Goal: Check status: Check status

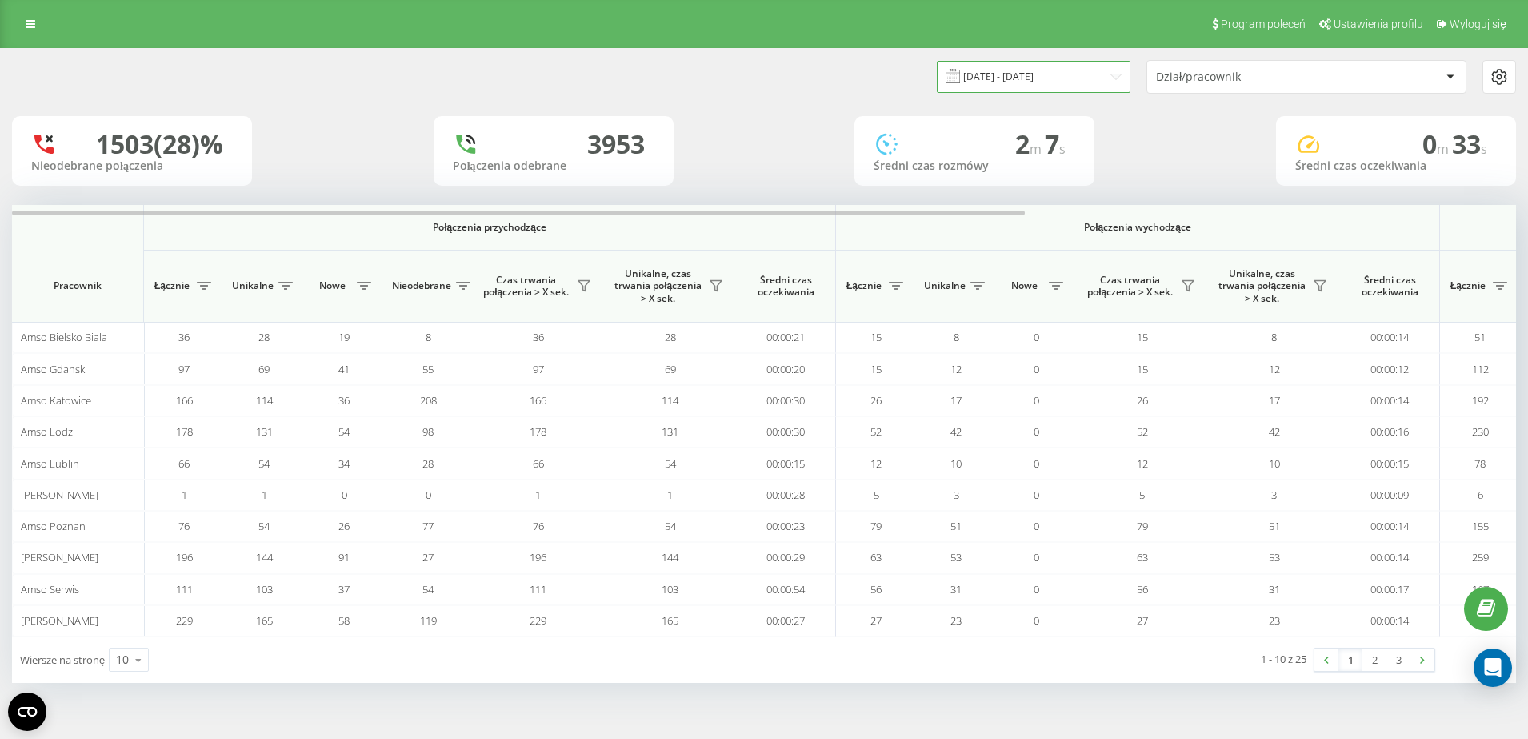
click at [1018, 63] on input "[DATE] - [DATE]" at bounding box center [1034, 76] width 194 height 31
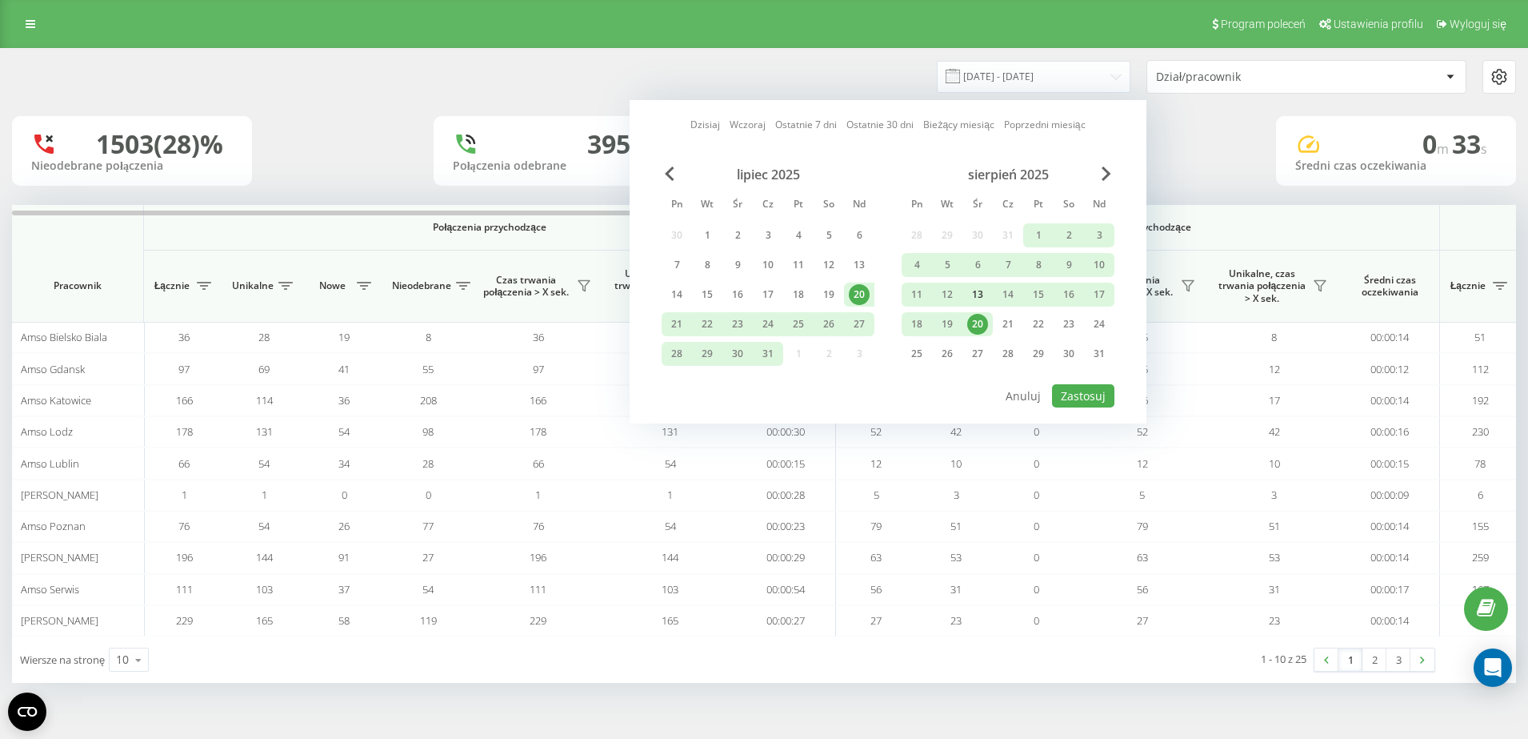
click at [986, 292] on div "13" at bounding box center [977, 294] width 21 height 21
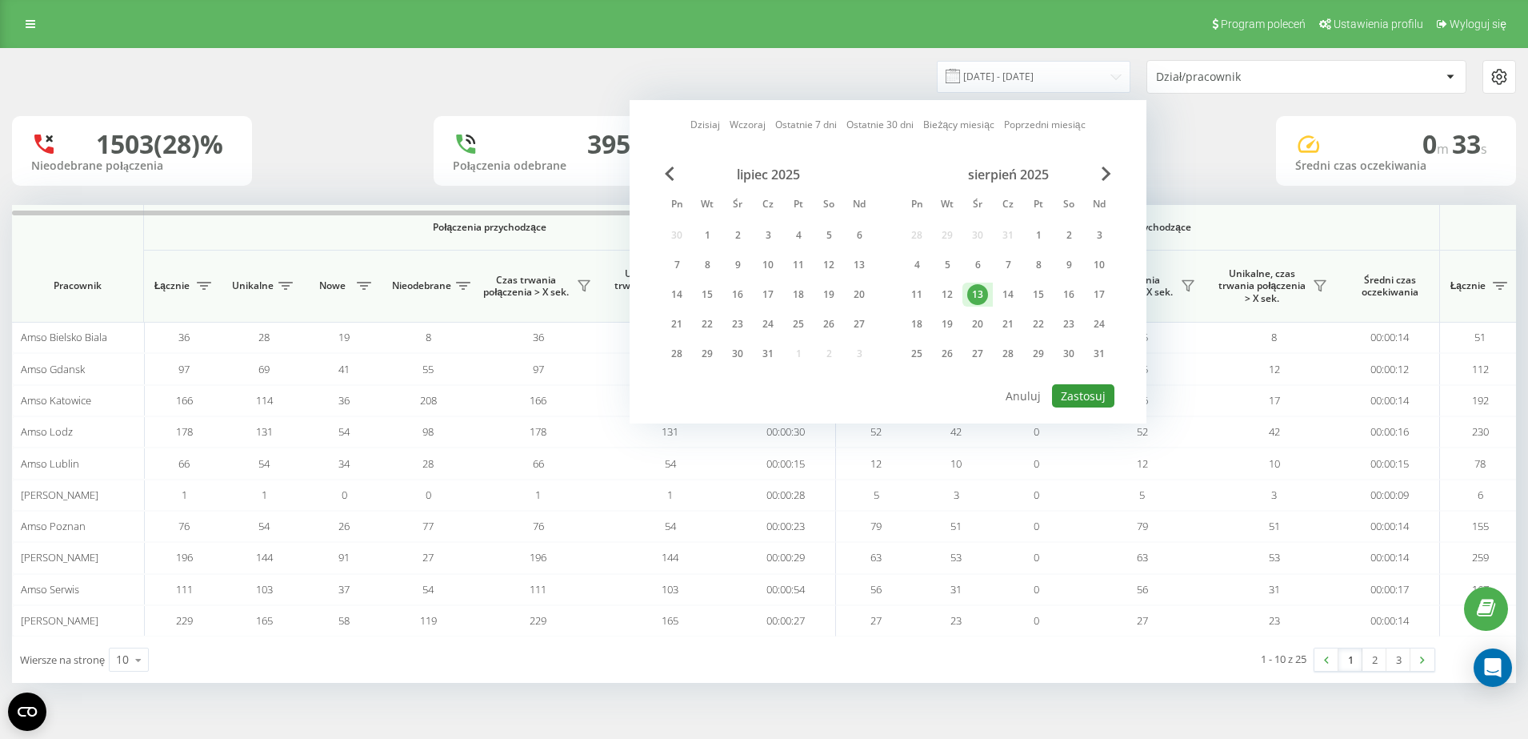
click at [1073, 389] on button "Zastosuj" at bounding box center [1083, 395] width 62 height 23
type input "[DATE] - [DATE]"
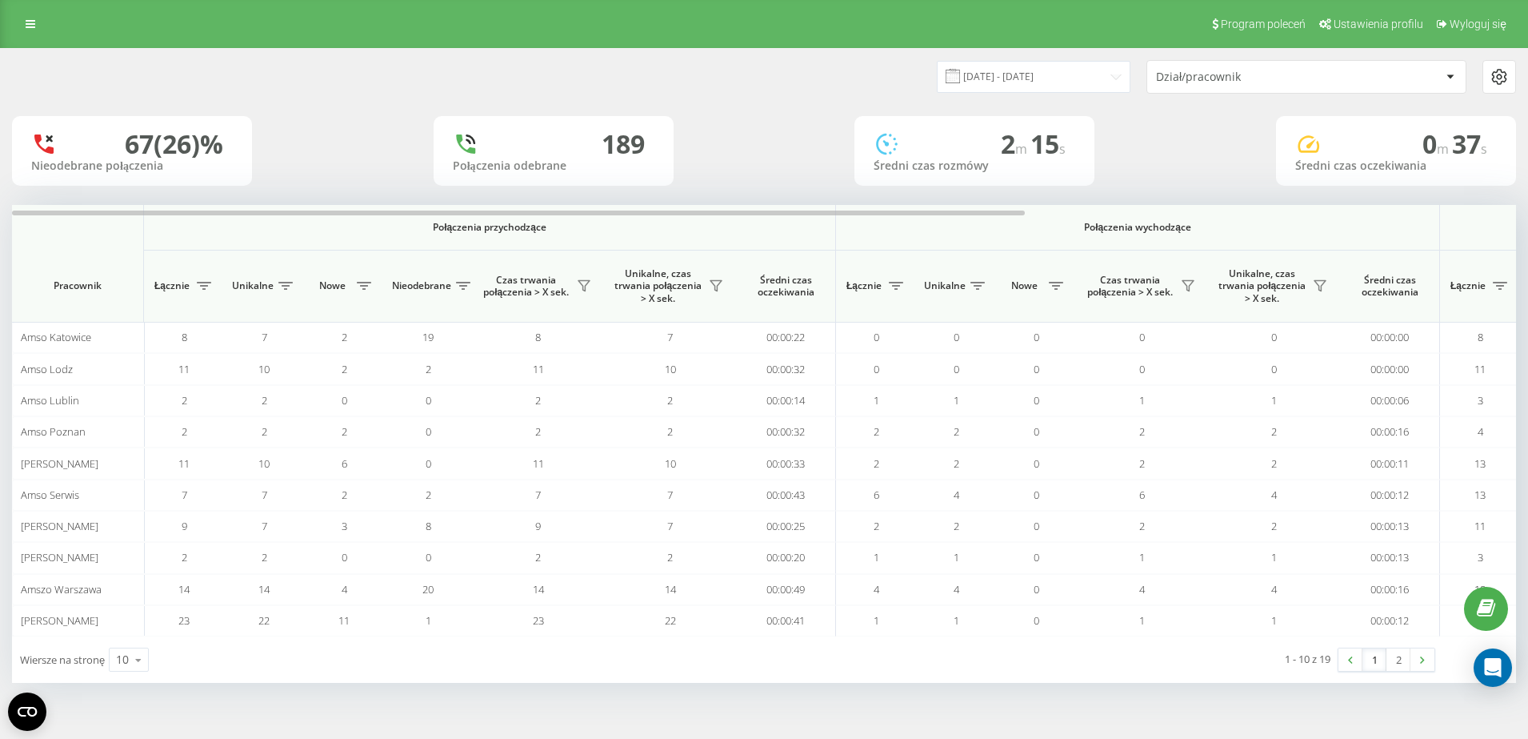
click at [1159, 79] on div "Dział/pracownik" at bounding box center [1251, 77] width 191 height 14
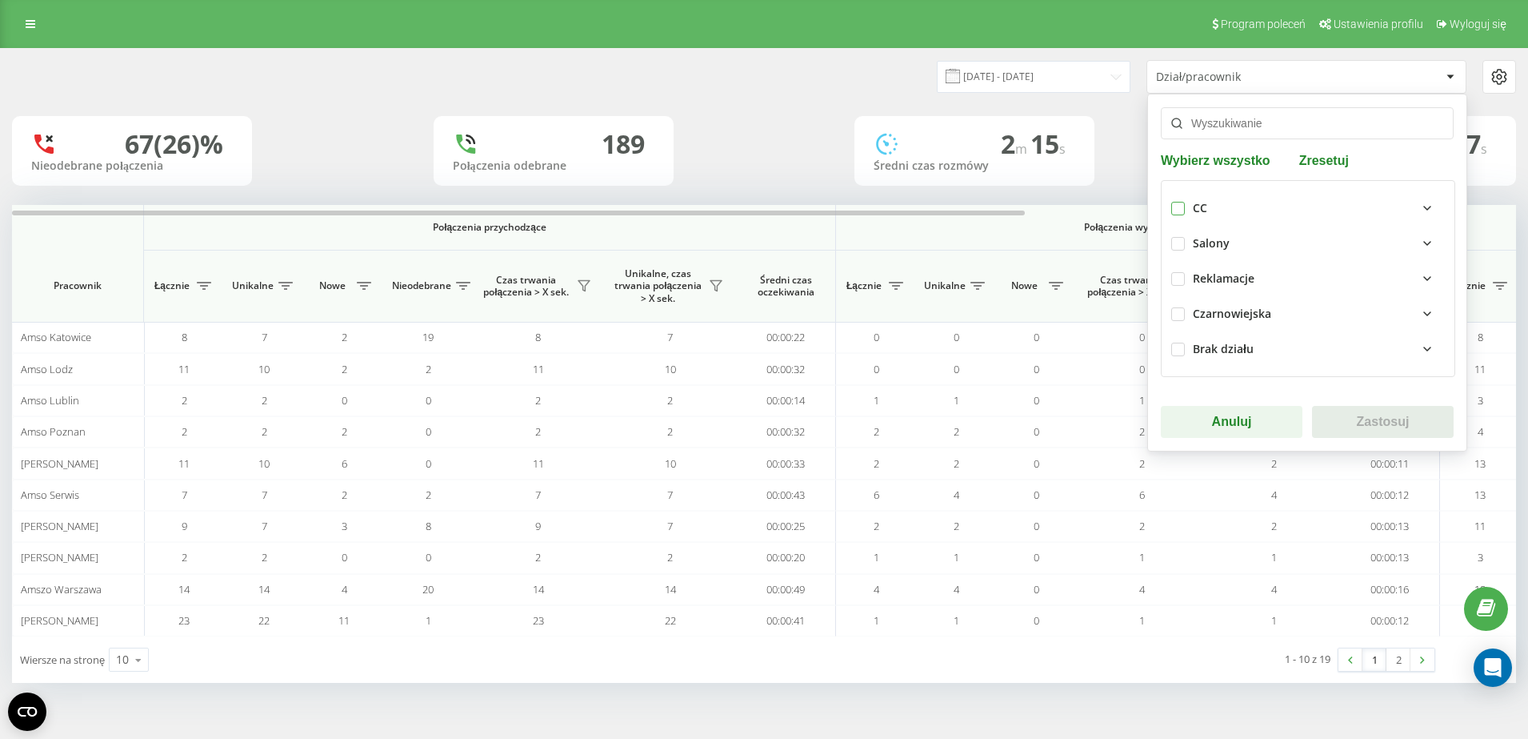
click at [1173, 202] on label at bounding box center [1178, 202] width 14 height 0
checkbox input "true"
click at [1327, 416] on button "Zastosuj" at bounding box center [1383, 422] width 142 height 32
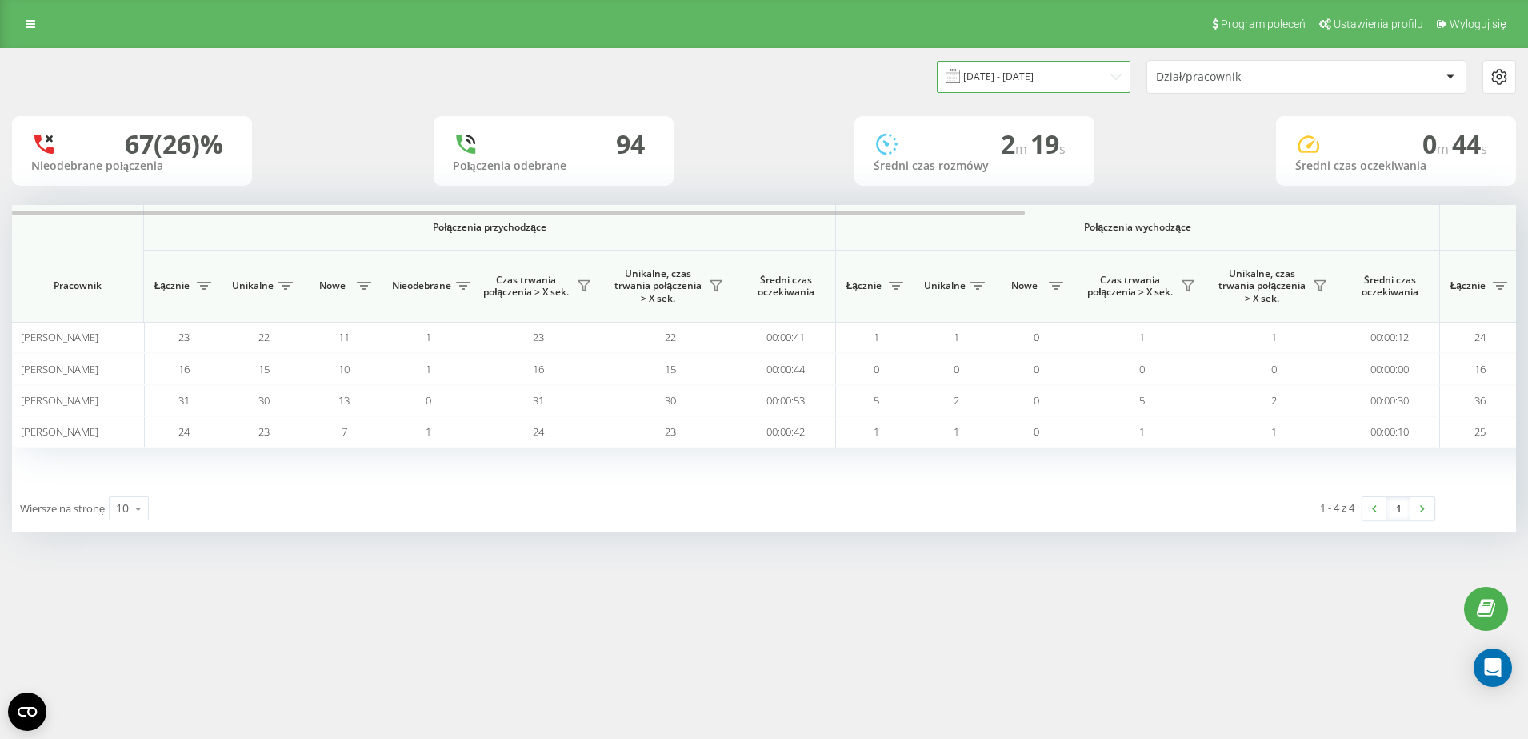
click at [1079, 81] on input "[DATE] - [DATE]" at bounding box center [1034, 76] width 194 height 31
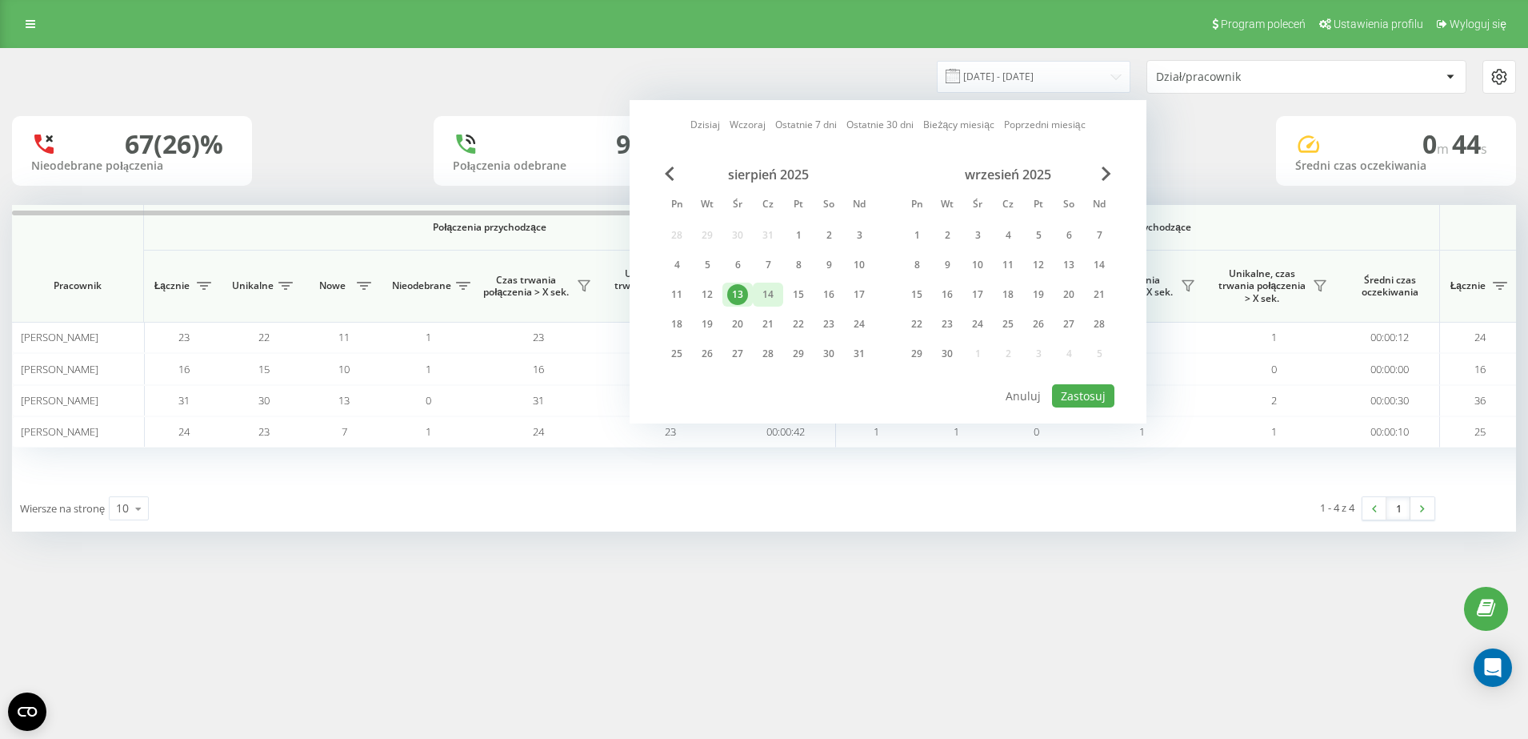
click at [760, 294] on div "14" at bounding box center [768, 294] width 21 height 21
click at [1064, 394] on button "Zastosuj" at bounding box center [1083, 395] width 62 height 23
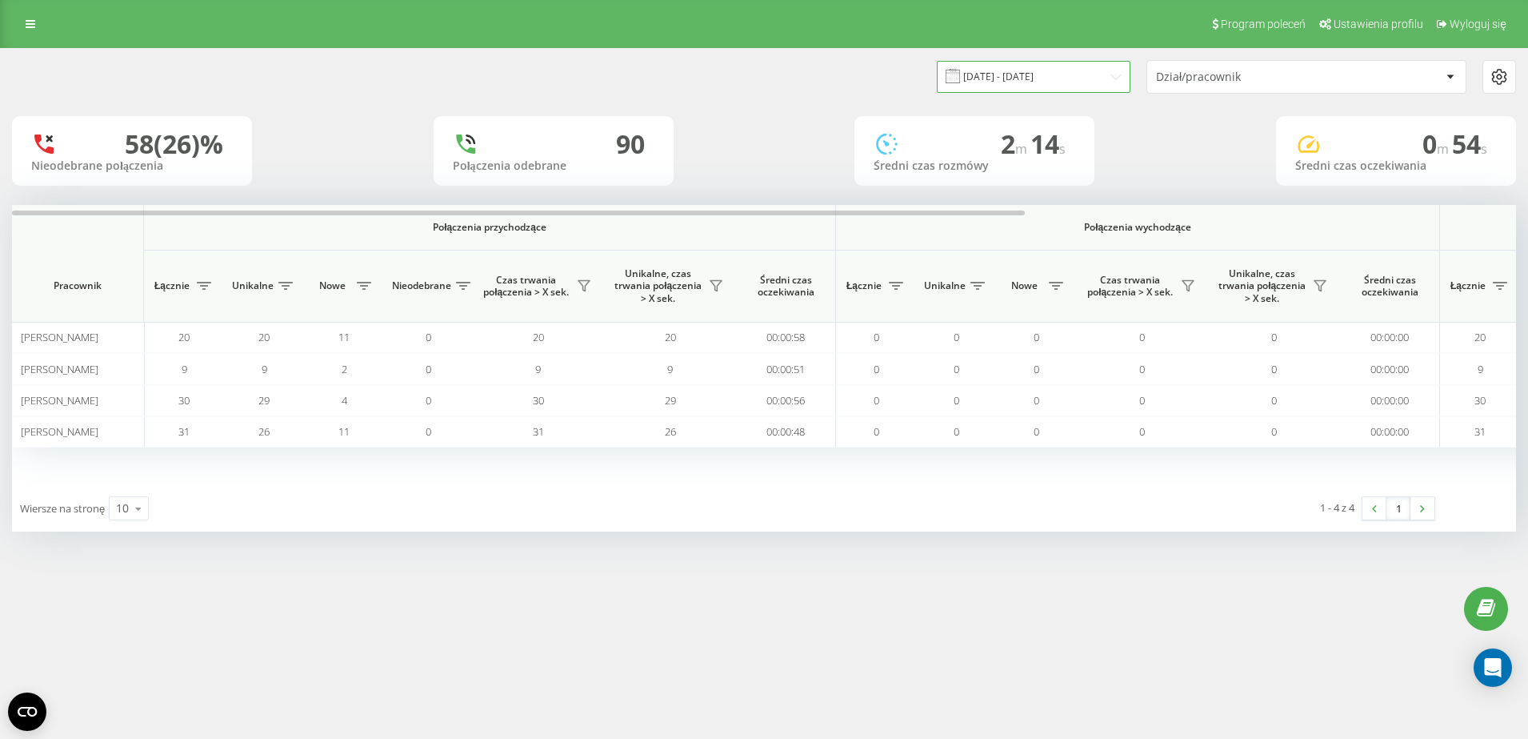
click at [1087, 76] on input "[DATE] - [DATE]" at bounding box center [1034, 76] width 194 height 31
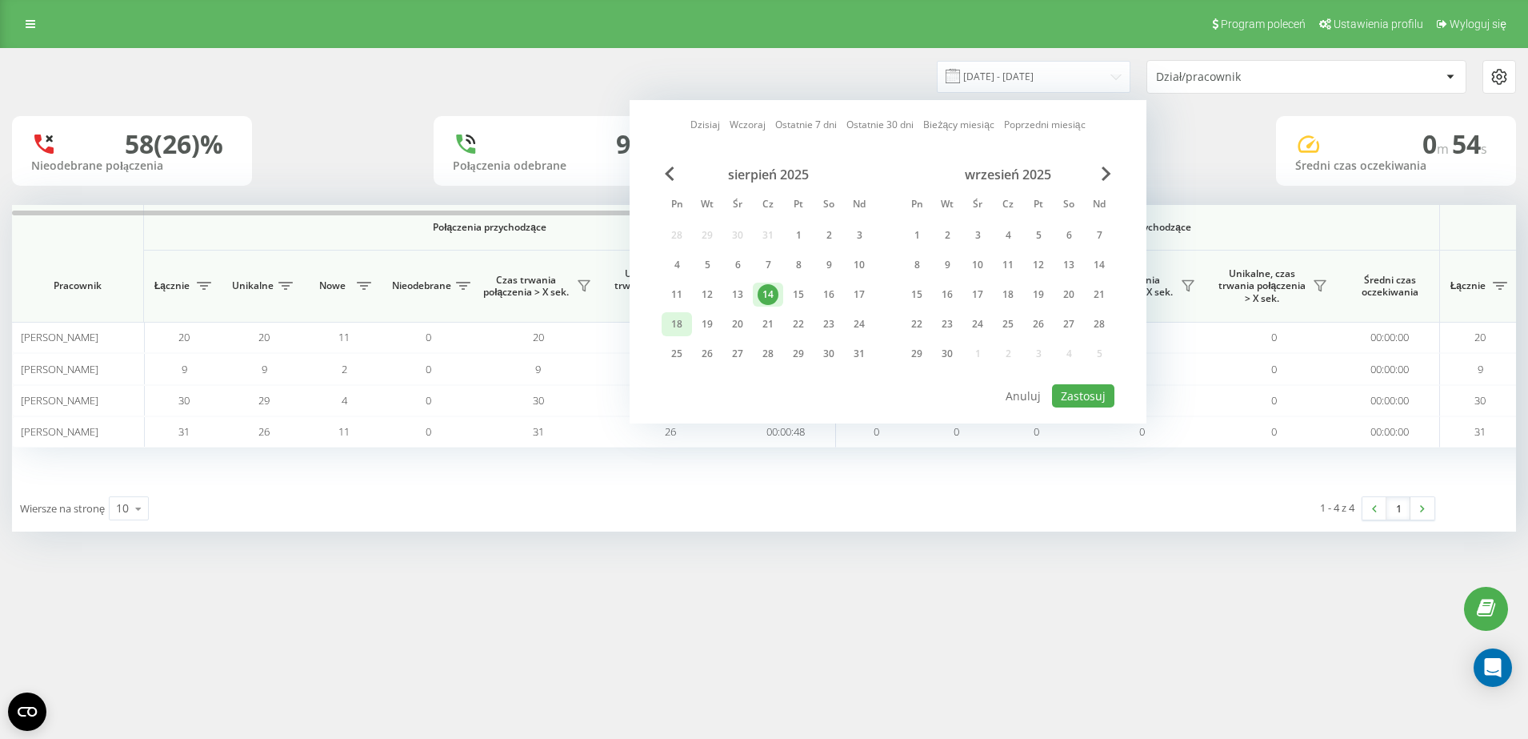
click at [677, 326] on div "18" at bounding box center [676, 324] width 21 height 21
click at [1069, 393] on button "Zastosuj" at bounding box center [1083, 395] width 62 height 23
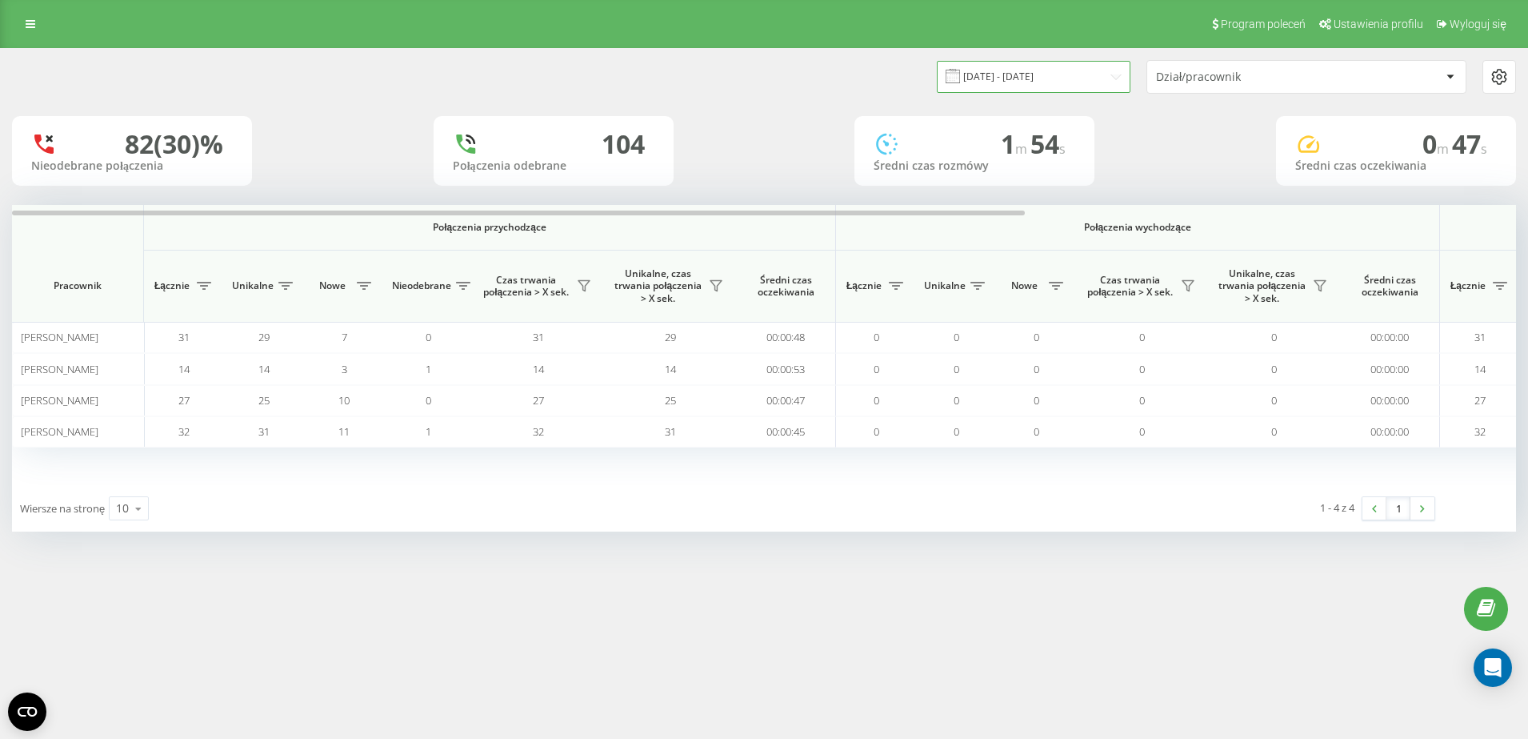
drag, startPoint x: 1053, startPoint y: 74, endPoint x: 1044, endPoint y: 75, distance: 8.8
click at [1051, 74] on input "[DATE] - [DATE]" at bounding box center [1034, 76] width 194 height 31
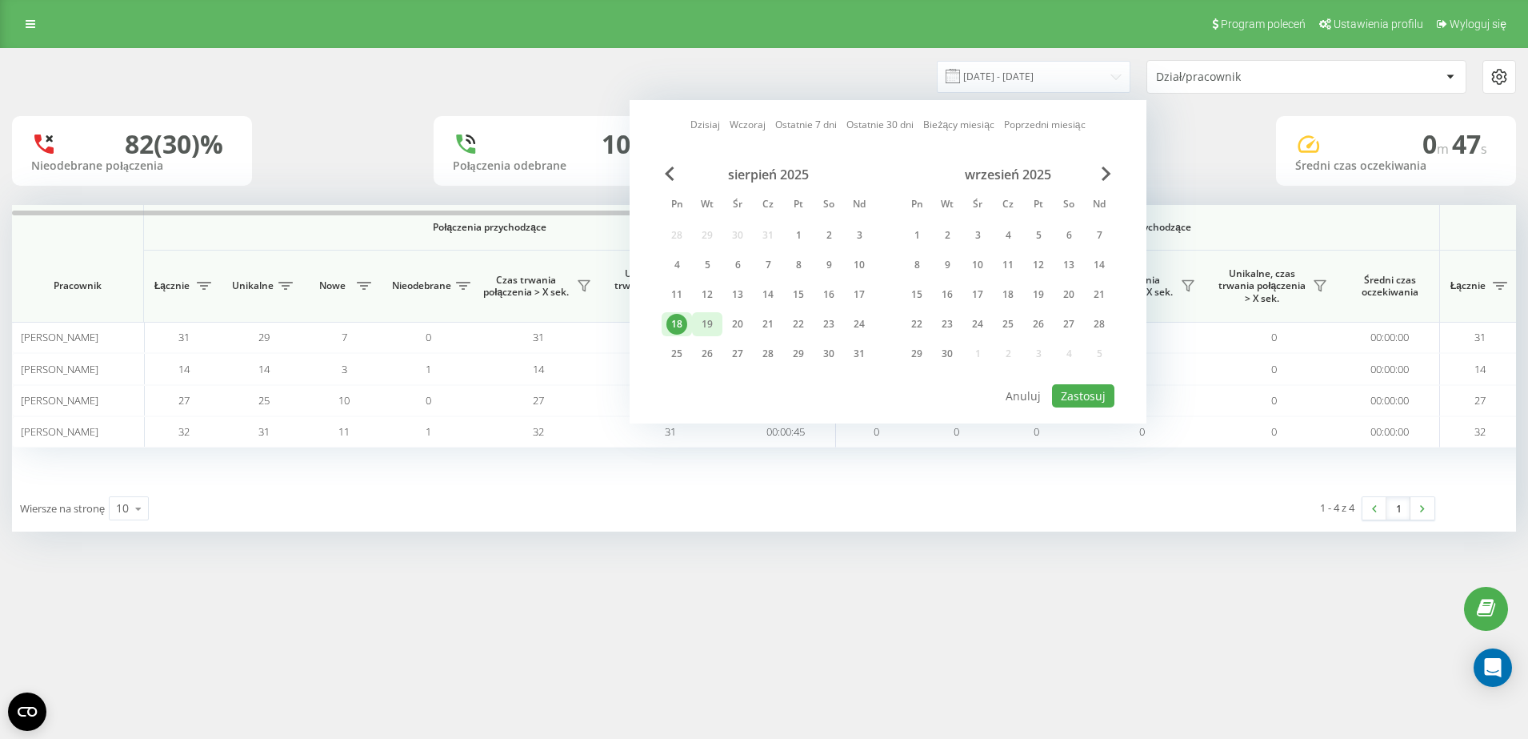
click at [711, 321] on div "19" at bounding box center [707, 324] width 21 height 21
click at [1095, 400] on button "Zastosuj" at bounding box center [1083, 395] width 62 height 23
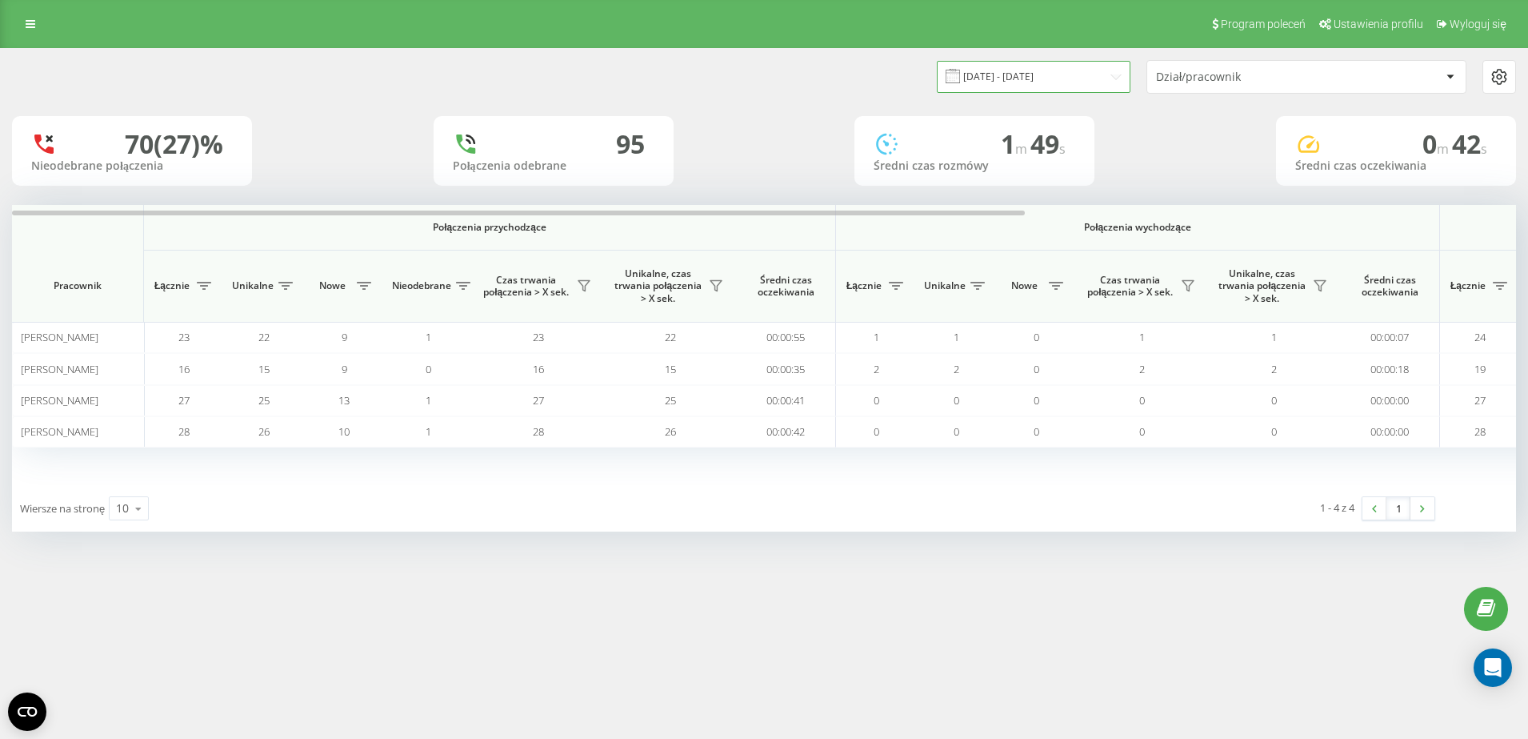
click at [1018, 90] on input "[DATE] - [DATE]" at bounding box center [1034, 76] width 194 height 31
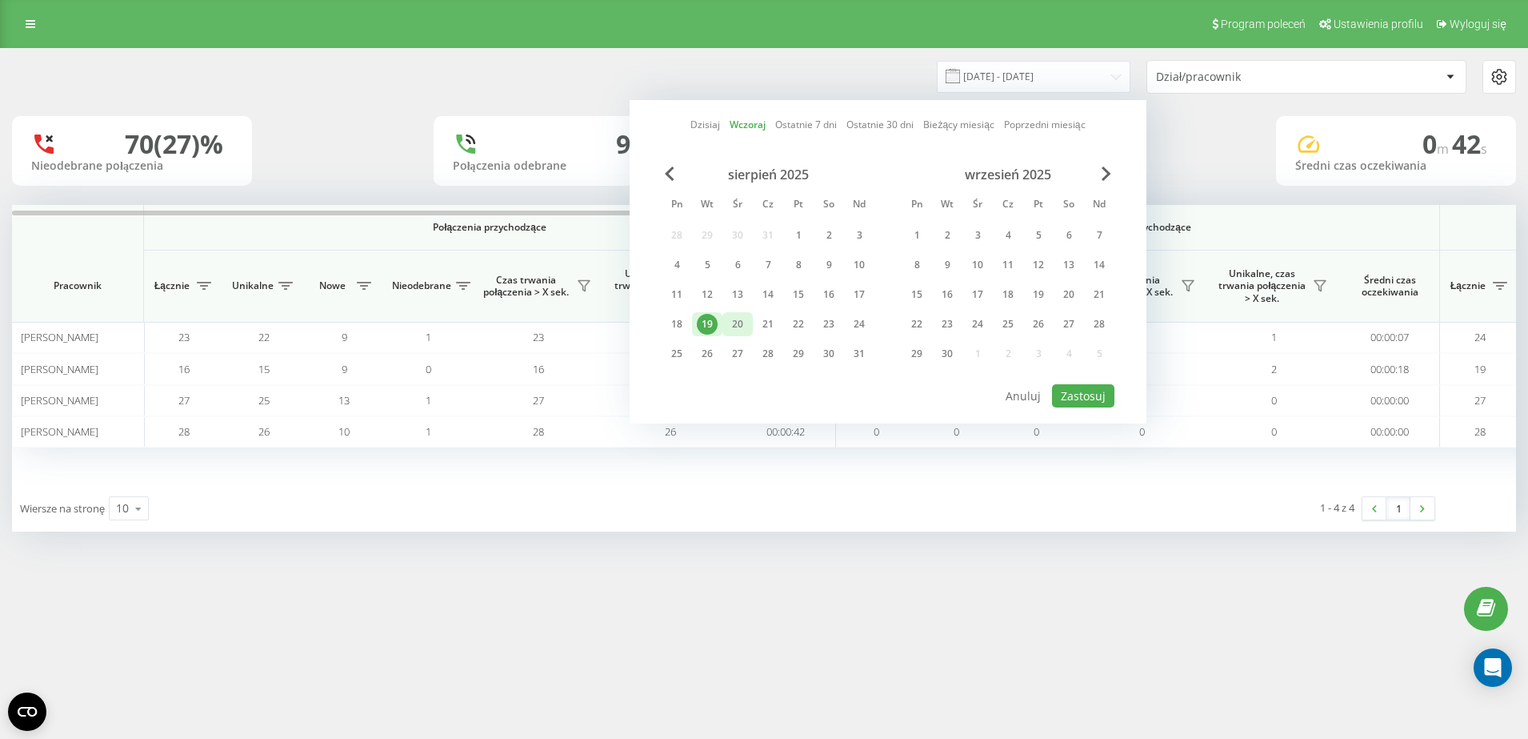
click at [735, 325] on div "20" at bounding box center [737, 324] width 21 height 21
click at [1092, 393] on button "Zastosuj" at bounding box center [1083, 395] width 62 height 23
type input "[DATE] - [DATE]"
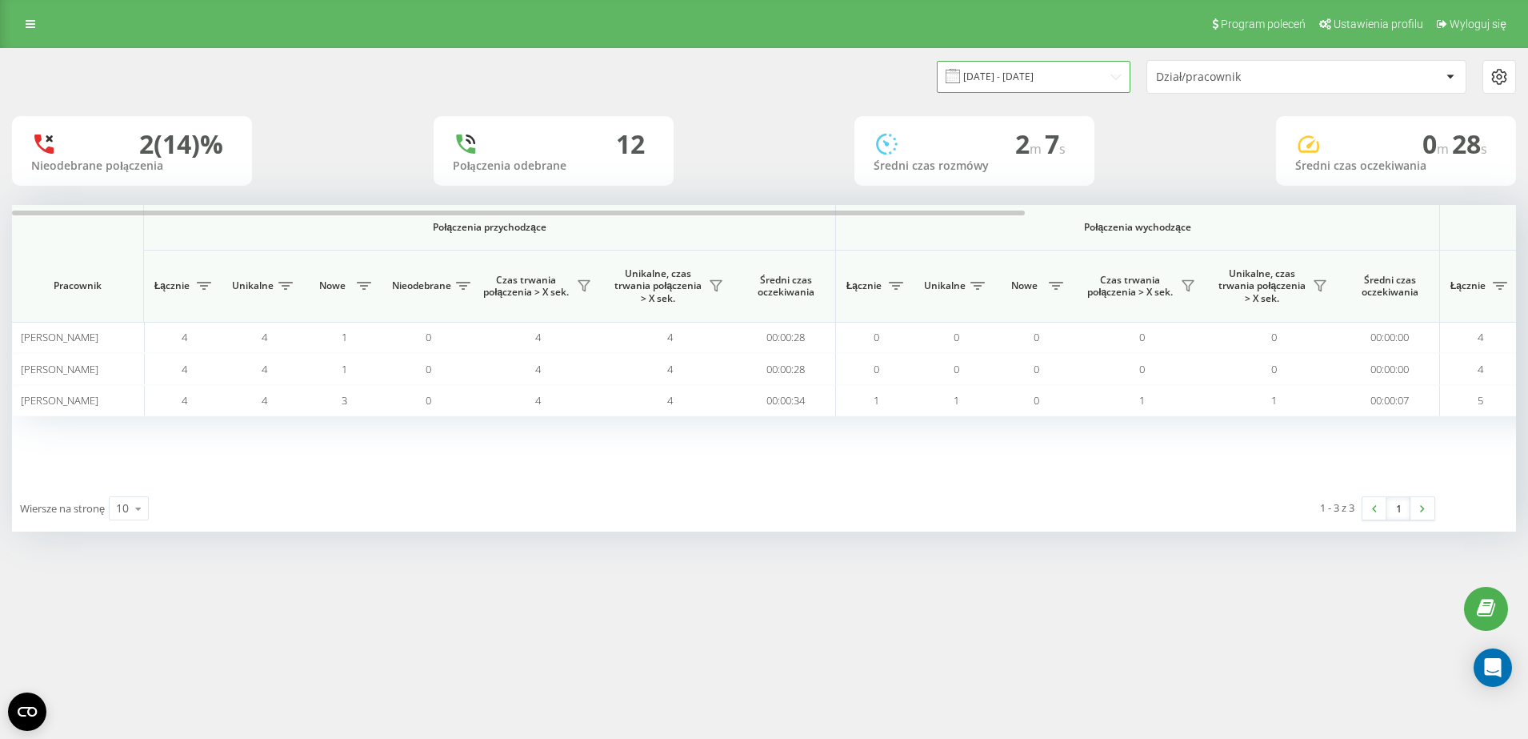
click at [1051, 74] on input "[DATE] - [DATE]" at bounding box center [1034, 76] width 194 height 31
